Goal: Task Accomplishment & Management: Use online tool/utility

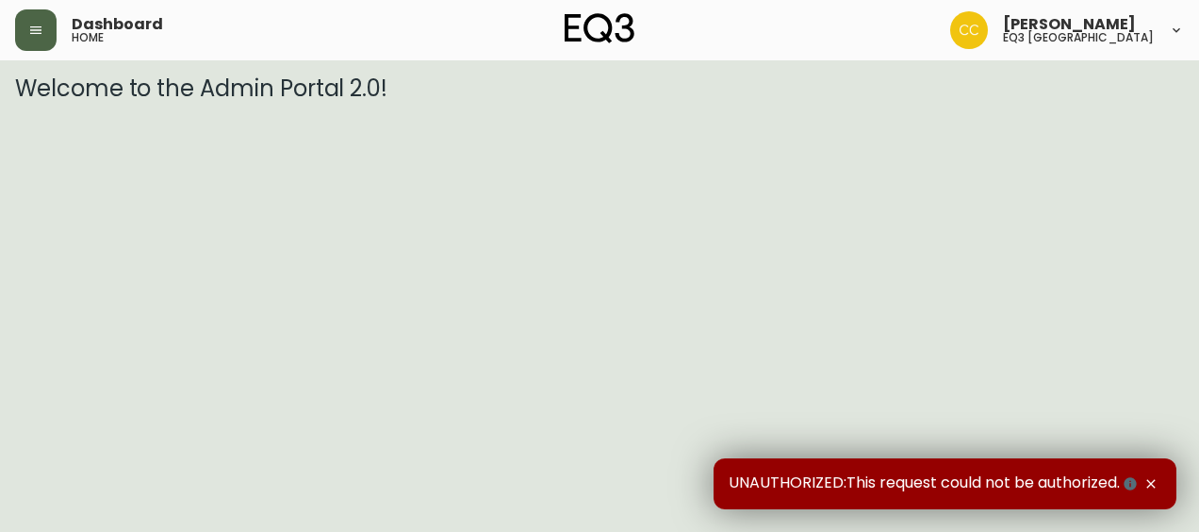
click at [34, 23] on icon "button" at bounding box center [35, 30] width 15 height 15
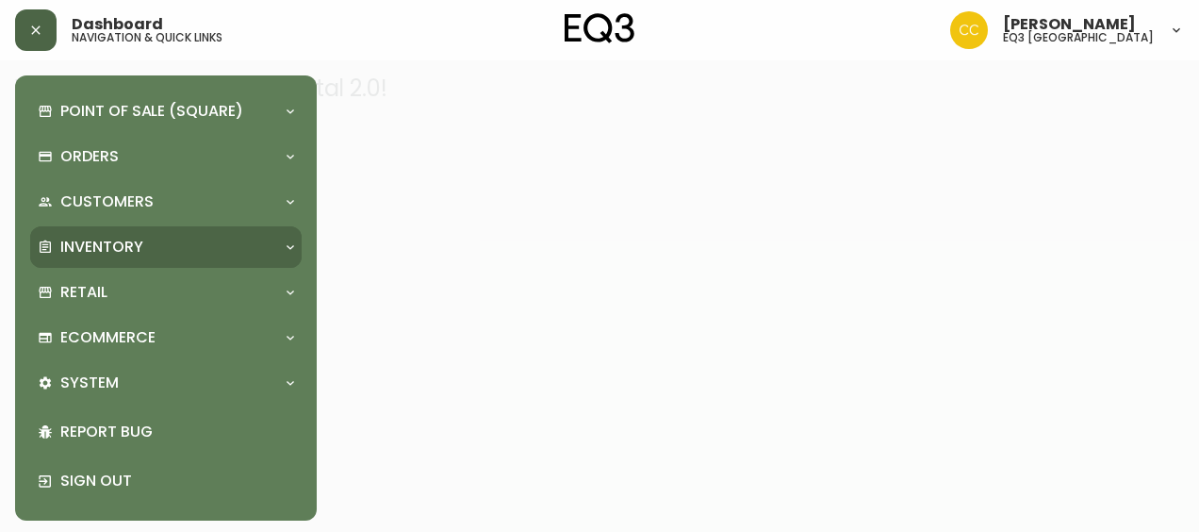
click at [114, 258] on div "Inventory" at bounding box center [166, 246] width 272 height 41
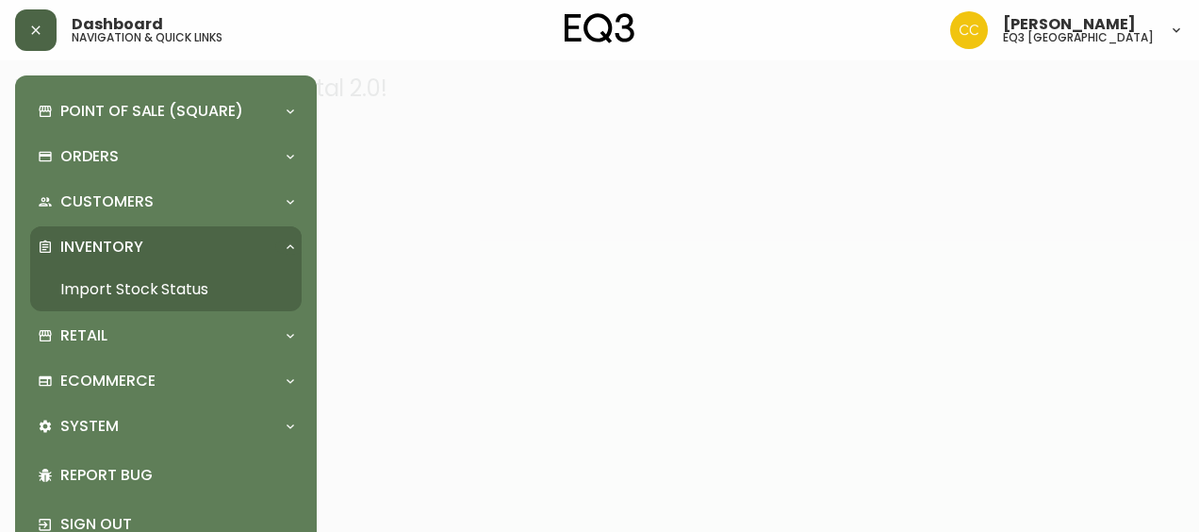
click at [127, 292] on link "Import Stock Status" at bounding box center [166, 289] width 272 height 43
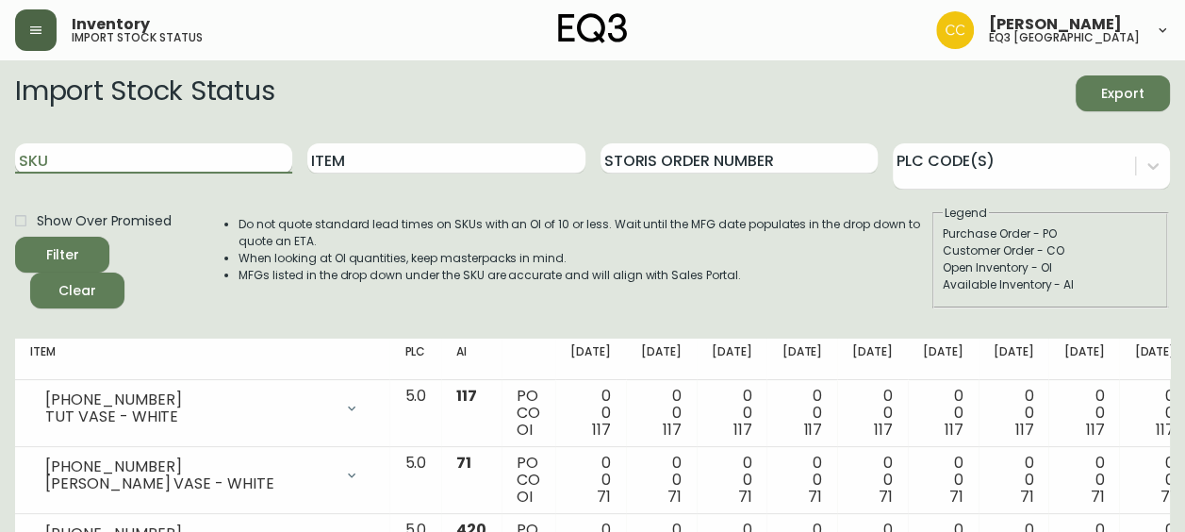
click at [186, 159] on input "SKU" at bounding box center [153, 158] width 277 height 30
type input "[PHONE_NUMBER]"
click at [15, 237] on button "Filter" at bounding box center [62, 255] width 94 height 36
